Goal: Task Accomplishment & Management: Use online tool/utility

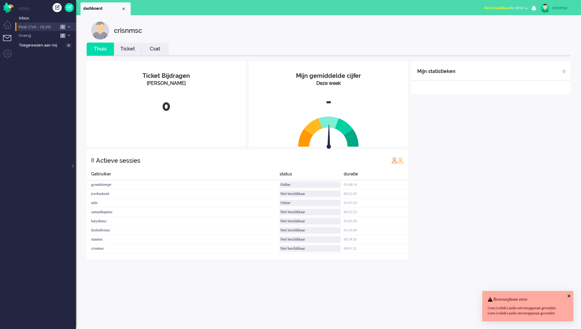
click at [69, 26] on icon at bounding box center [69, 27] width 2 height 2
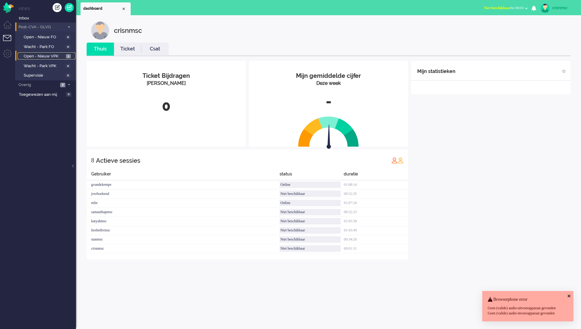
click at [56, 57] on span "Open - Nieuw VPK" at bounding box center [44, 56] width 41 height 6
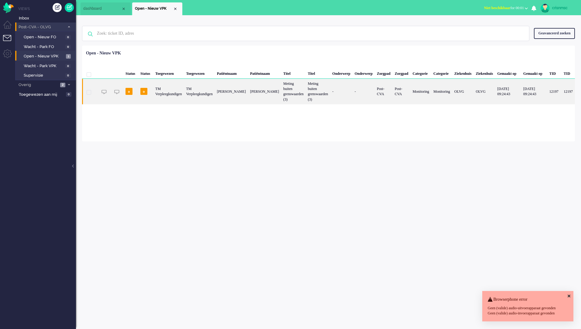
click at [158, 92] on div "TM Verpleegkundigen" at bounding box center [168, 92] width 31 height 26
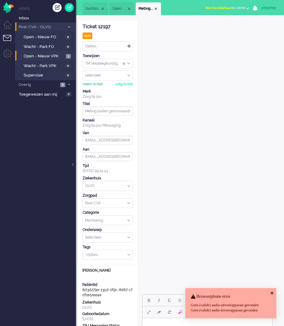
click at [98, 86] on div "neem ticket" at bounding box center [93, 84] width 20 height 5
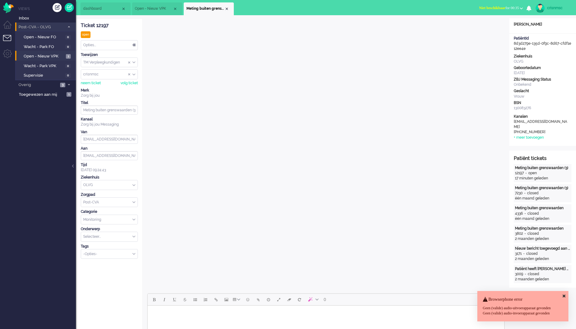
click at [133, 64] on div "TM Verpleegkundigen" at bounding box center [109, 62] width 56 height 9
click at [134, 45] on div "Opties..." at bounding box center [109, 44] width 56 height 9
click at [107, 89] on li "Opgelost" at bounding box center [109, 88] width 56 height 9
click at [46, 38] on span "Open - Nieuw FO" at bounding box center [44, 37] width 40 height 6
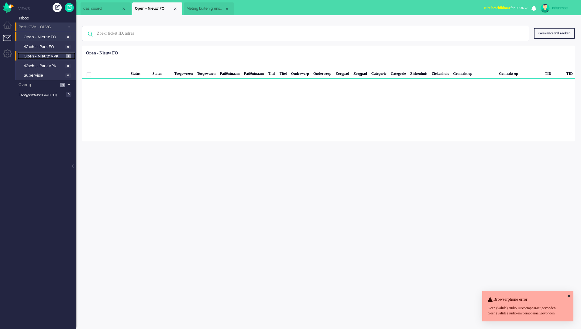
click at [43, 55] on span "Open - Nieuw VPK" at bounding box center [44, 56] width 41 height 6
click at [68, 85] on icon at bounding box center [69, 85] width 2 height 2
click at [176, 9] on div "Close tab" at bounding box center [175, 8] width 5 height 5
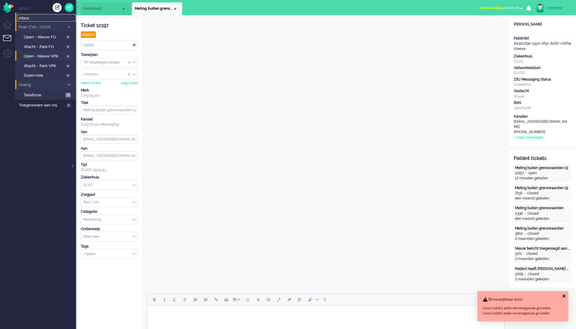
click at [23, 20] on span "Inbox" at bounding box center [47, 18] width 57 height 6
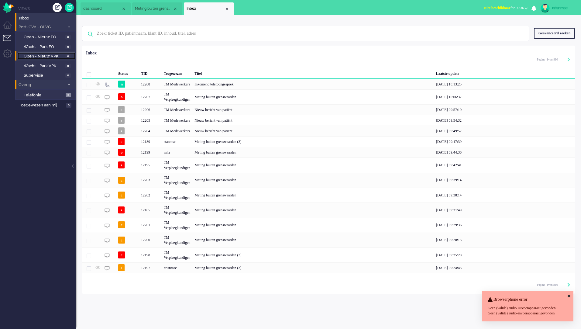
click at [43, 54] on span "Open - Nieuw VPK" at bounding box center [44, 56] width 40 height 6
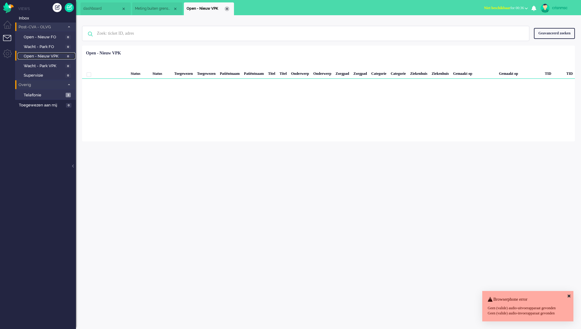
click at [227, 8] on div "Close tab" at bounding box center [226, 8] width 5 height 5
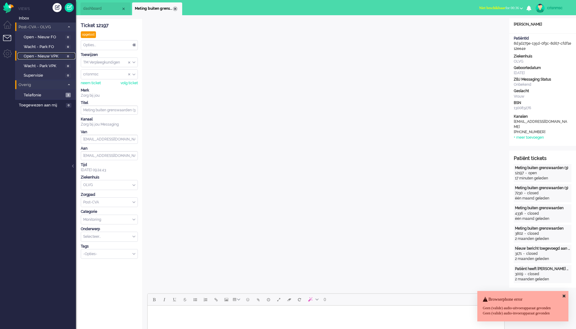
click at [175, 9] on div "Close tab" at bounding box center [175, 8] width 5 height 5
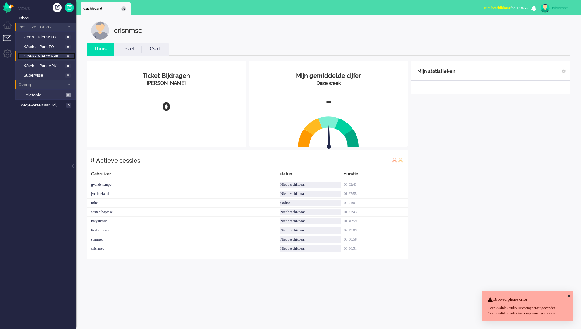
click at [125, 10] on div "Close tab" at bounding box center [123, 8] width 5 height 5
